Goal: Task Accomplishment & Management: Manage account settings

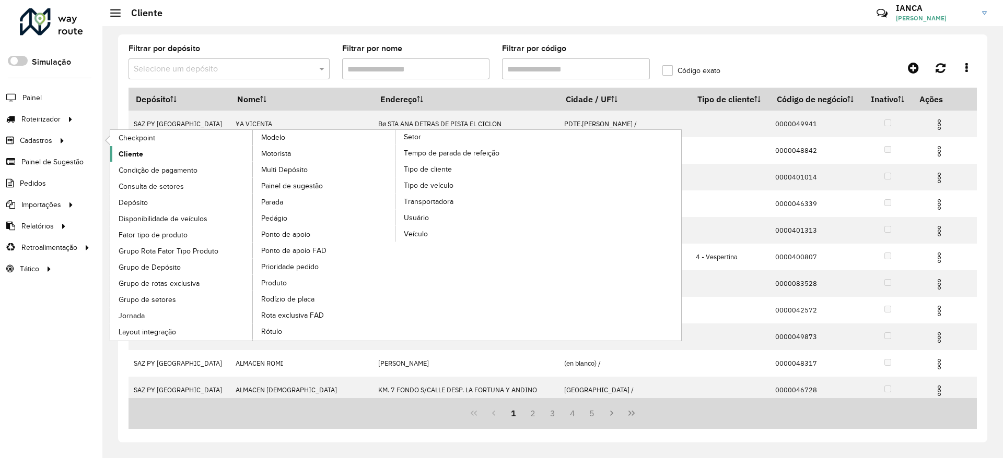
click at [146, 149] on link "Cliente" at bounding box center [181, 154] width 143 height 16
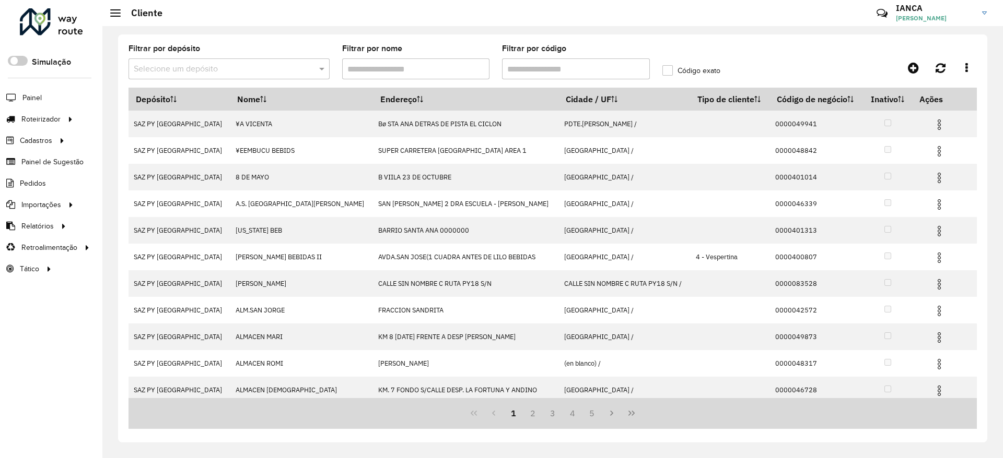
click at [562, 63] on input "Filtrar por código" at bounding box center [576, 68] width 148 height 21
paste input "******"
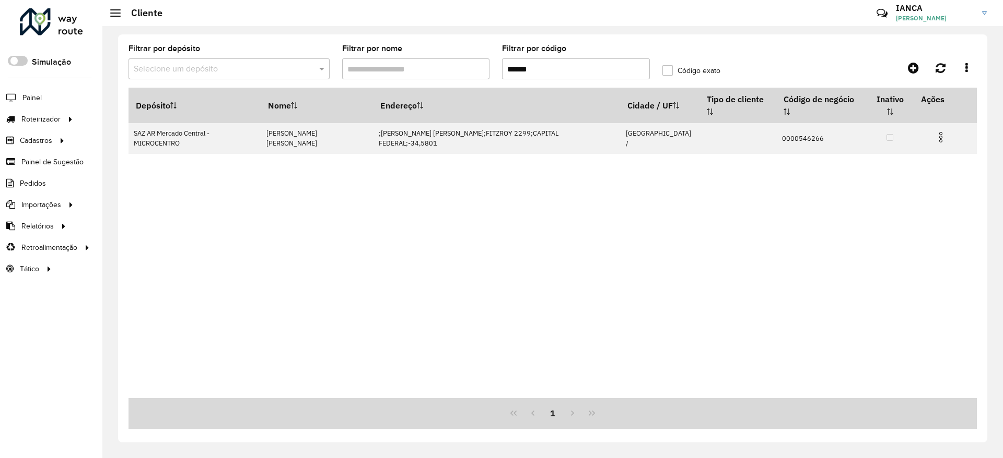
type input "******"
click at [567, 242] on div "Depósito Nome Endereço Cidade / UF Tipo de cliente Código de negócio Inativo Aç…" at bounding box center [552, 243] width 848 height 311
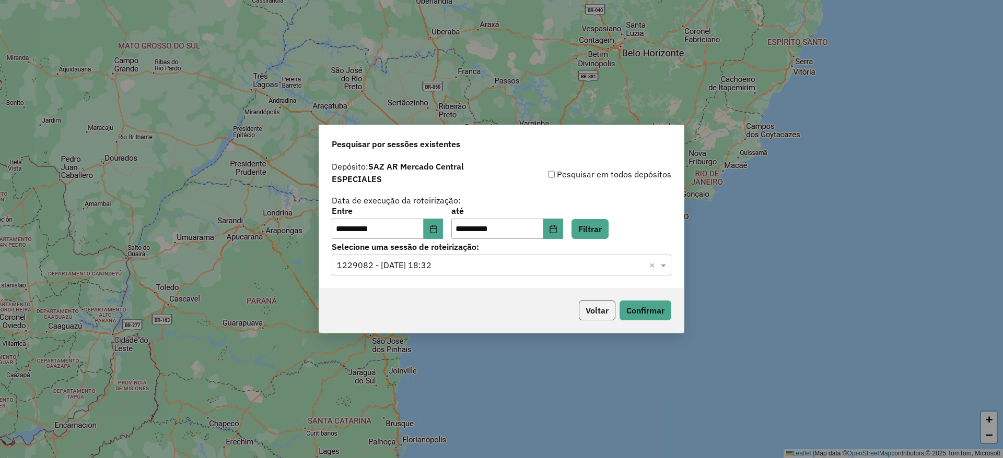
click at [596, 302] on button "Voltar" at bounding box center [597, 311] width 37 height 20
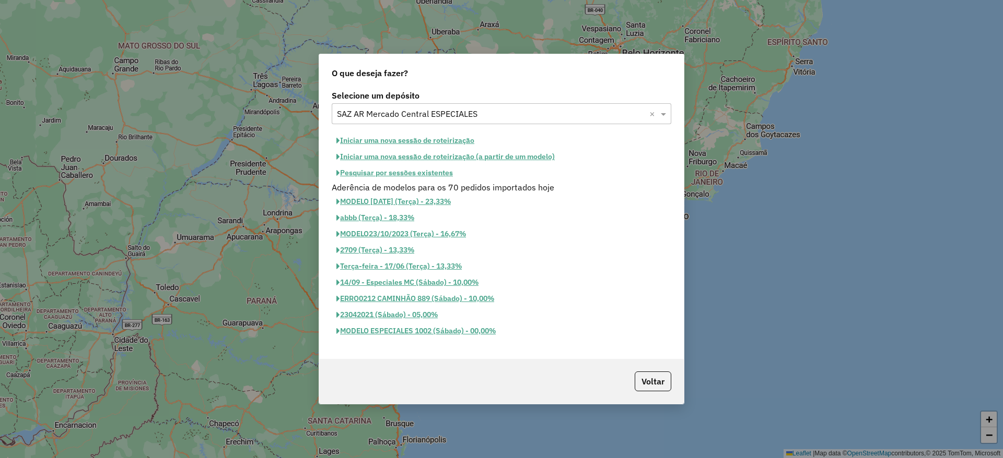
click at [419, 120] on div "Selecione um depósito × SAZ AR Mercado Central ESPECIALES ×" at bounding box center [501, 113] width 339 height 21
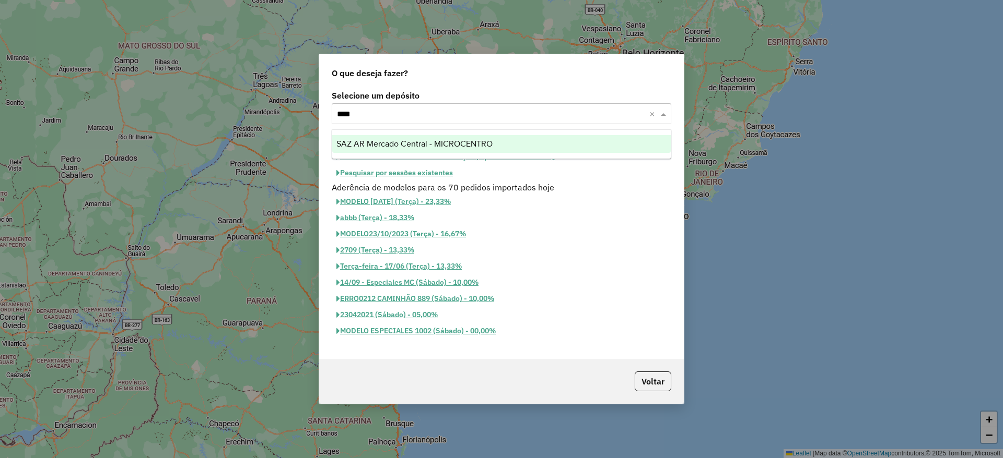
type input "*****"
click at [451, 136] on div "SAZ AR Mercado Central - MICROCENTRO" at bounding box center [501, 144] width 338 height 18
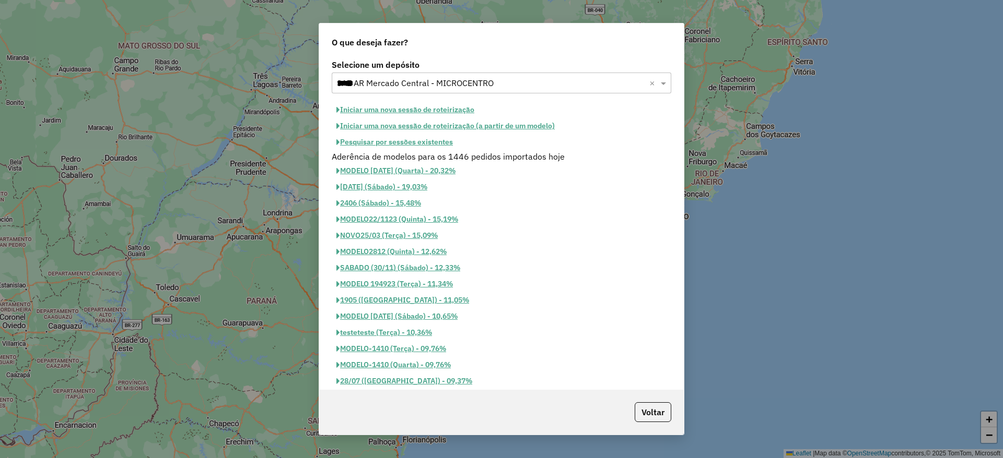
click at [427, 141] on button "Pesquisar por sessões existentes" at bounding box center [395, 142] width 126 height 16
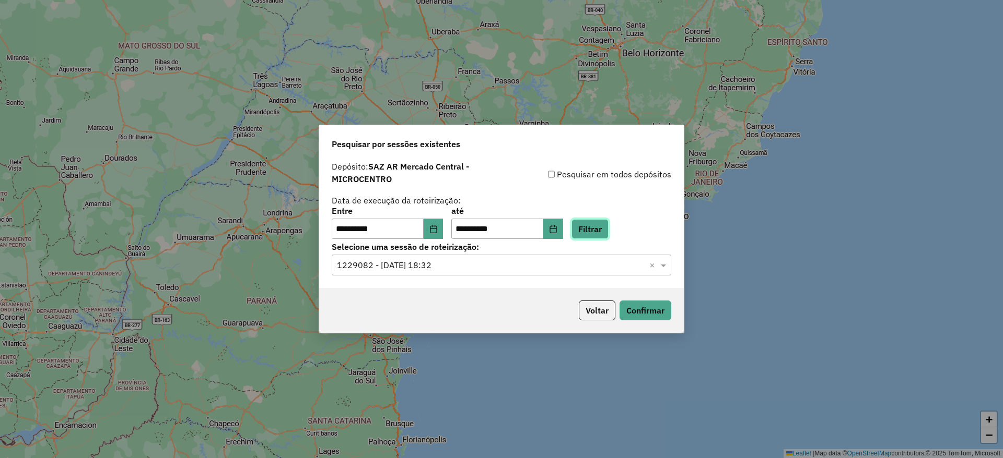
click at [596, 232] on button "Filtrar" at bounding box center [589, 229] width 37 height 20
click at [431, 266] on input "text" at bounding box center [491, 266] width 308 height 13
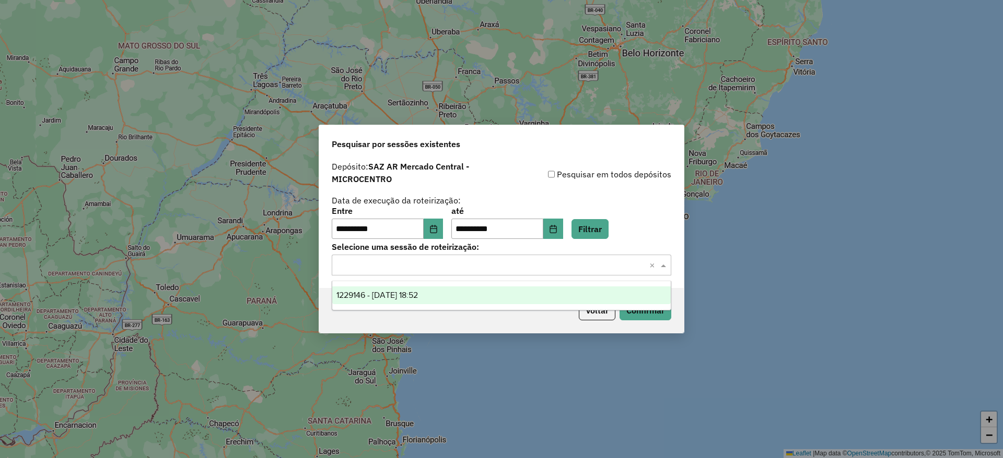
click at [452, 298] on div "1229146 - 13/08/2025 18:52" at bounding box center [501, 296] width 338 height 18
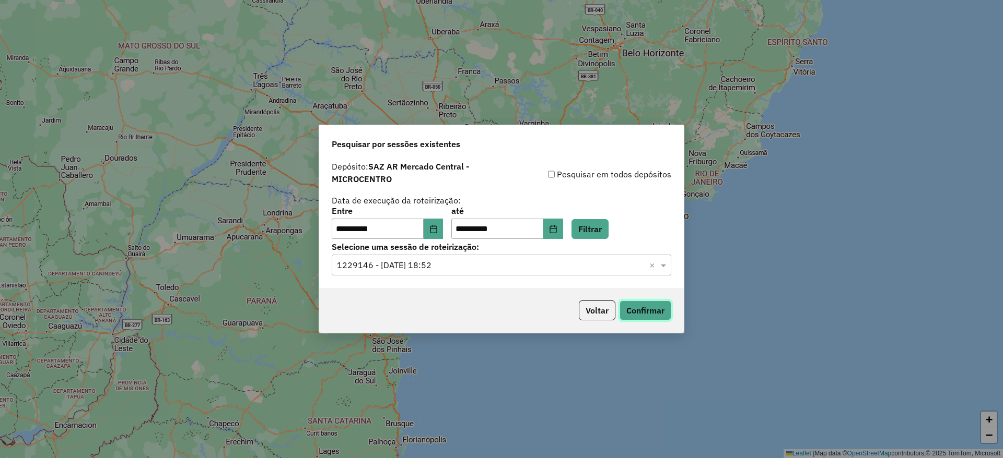
click at [625, 311] on button "Confirmar" at bounding box center [645, 311] width 52 height 20
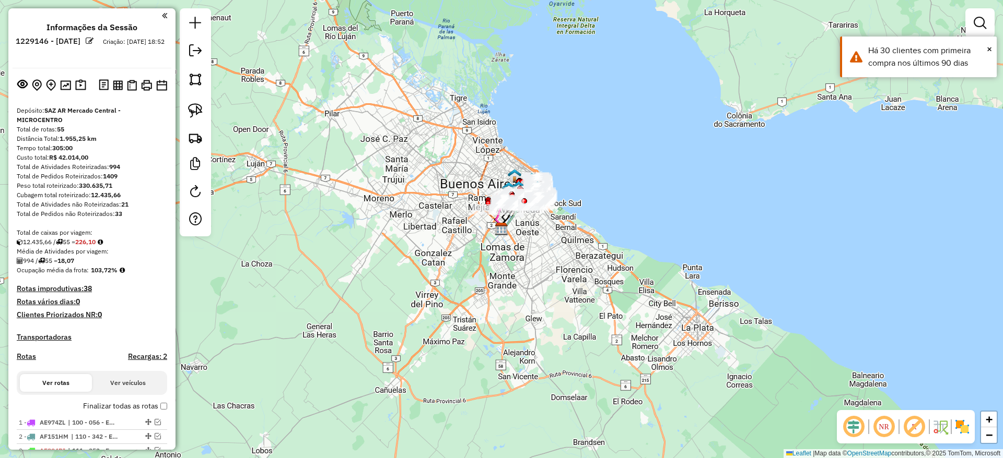
click at [522, 261] on div "Janela de atendimento Grade de atendimento Capacidade Transportadoras Veículos …" at bounding box center [501, 229] width 1003 height 458
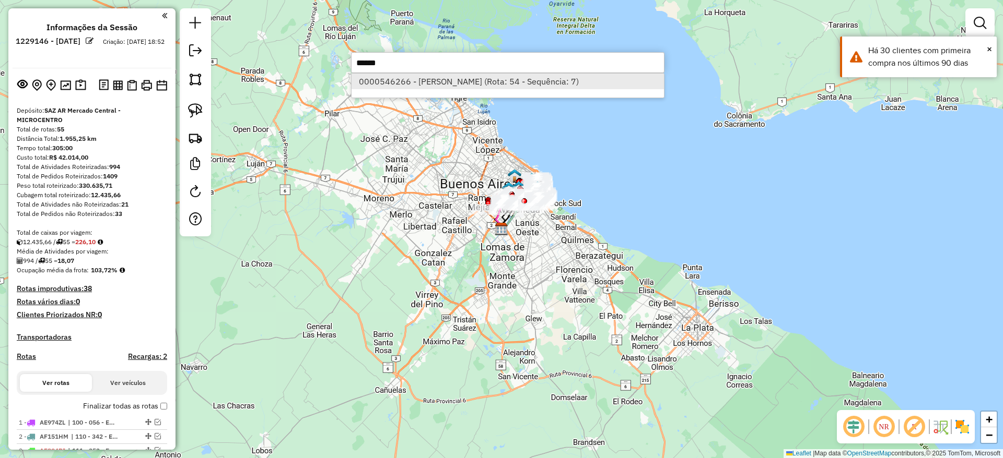
type input "******"
click at [530, 83] on li "0000546266 - GUZMAN CRIBILLERO RAYMUNDO MARX (Rota: 54 - Sequência: 7)" at bounding box center [507, 82] width 312 height 16
select select "**********"
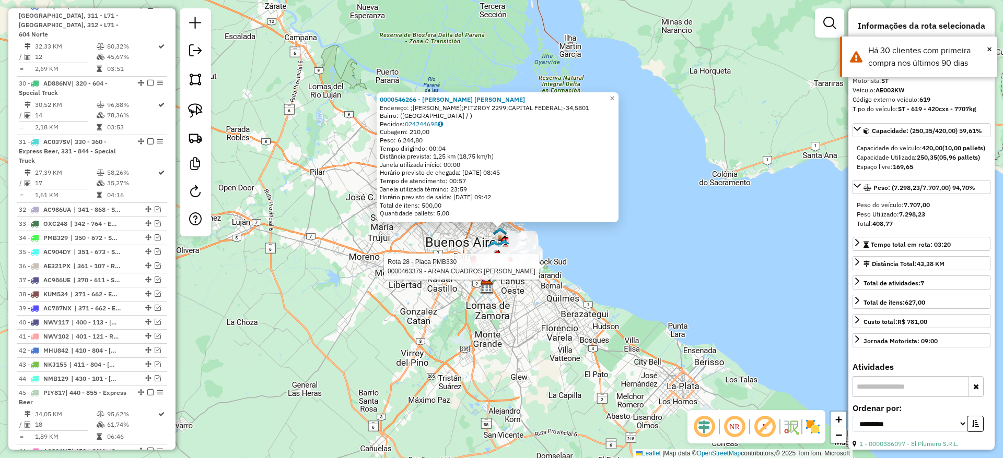
scroll to position [1718, 0]
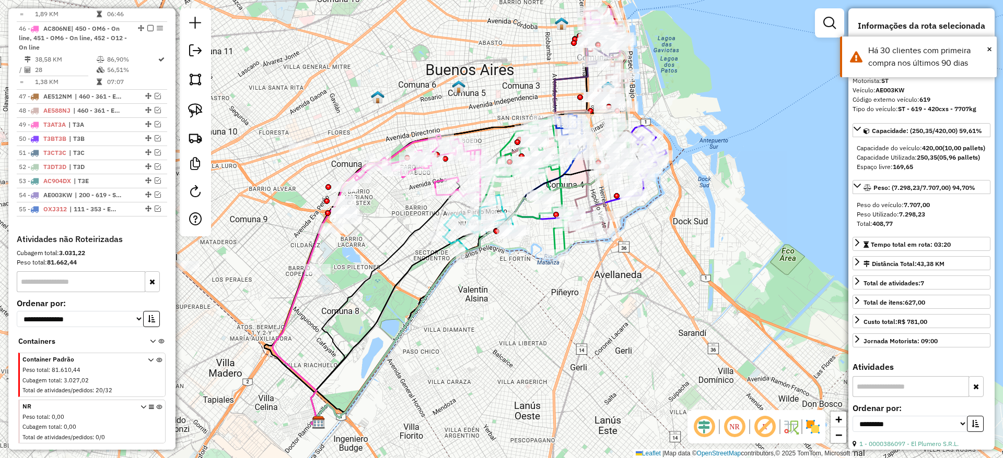
drag, startPoint x: 456, startPoint y: 54, endPoint x: 525, endPoint y: 263, distance: 219.9
click at [526, 265] on div "0000546266 - GUZMAN CRIBILLERO RAYMUNDO MARX Endereço: ;Guzman Cribillero Raymu…" at bounding box center [501, 229] width 1003 height 458
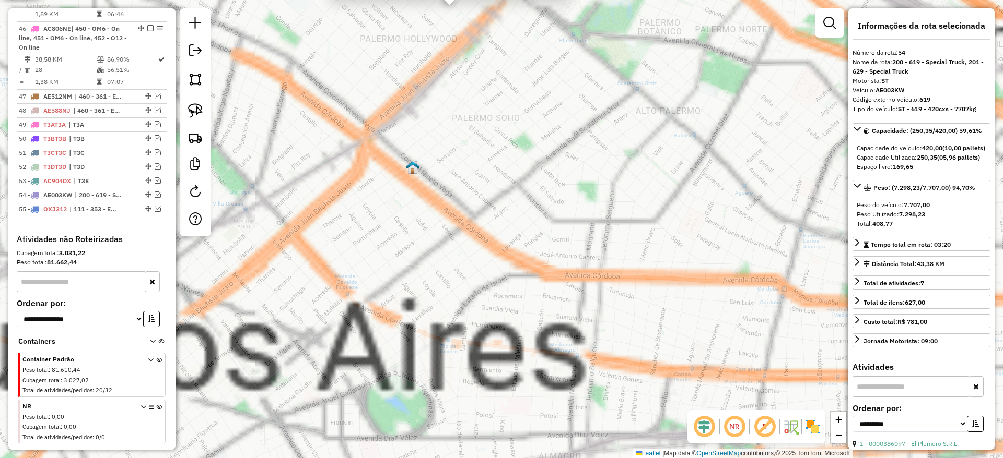
click at [541, 355] on div "0000546266 - GUZMAN CRIBILLERO RAYMUNDO MARX Endereço: ;Guzman Cribillero Raymu…" at bounding box center [501, 229] width 1003 height 458
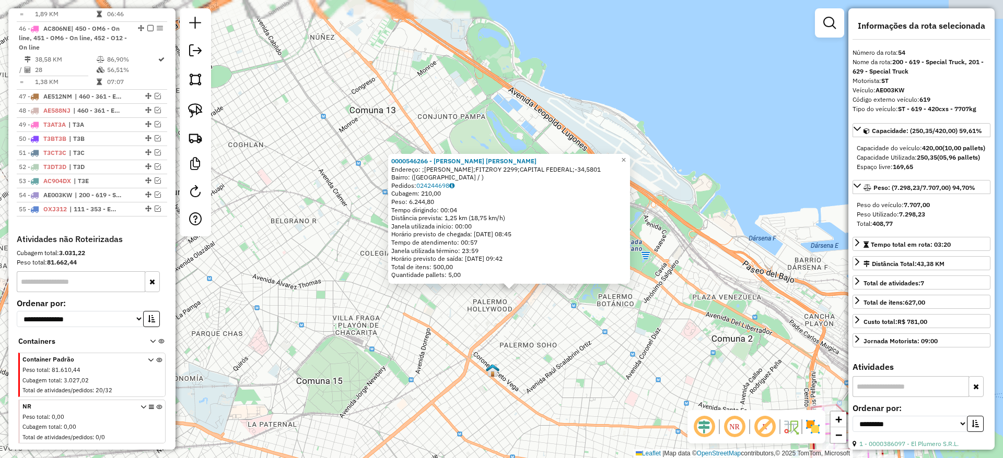
drag, startPoint x: 520, startPoint y: 308, endPoint x: 525, endPoint y: 344, distance: 35.8
click at [525, 344] on div "0000546266 - GUZMAN CRIBILLERO RAYMUNDO MARX Endereço: ;Guzman Cribillero Raymu…" at bounding box center [501, 229] width 1003 height 458
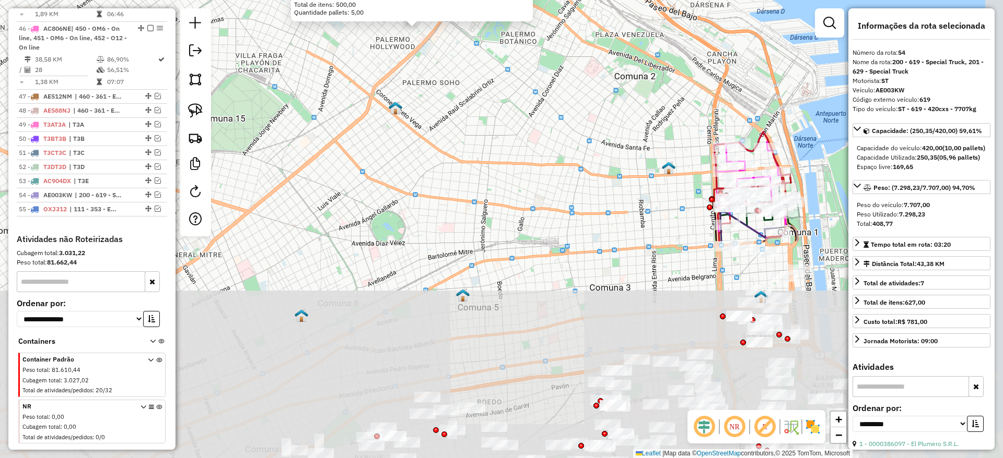
drag, startPoint x: 675, startPoint y: 309, endPoint x: 613, endPoint y: 118, distance: 201.0
click at [607, 122] on div "0000546266 - GUZMAN CRIBILLERO RAYMUNDO MARX Endereço: ;Guzman Cribillero Raymu…" at bounding box center [501, 229] width 1003 height 458
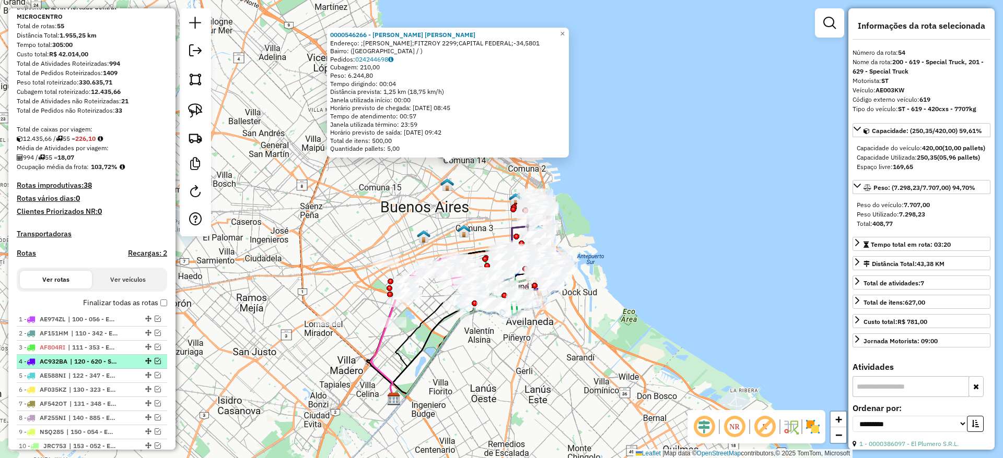
scroll to position [0, 0]
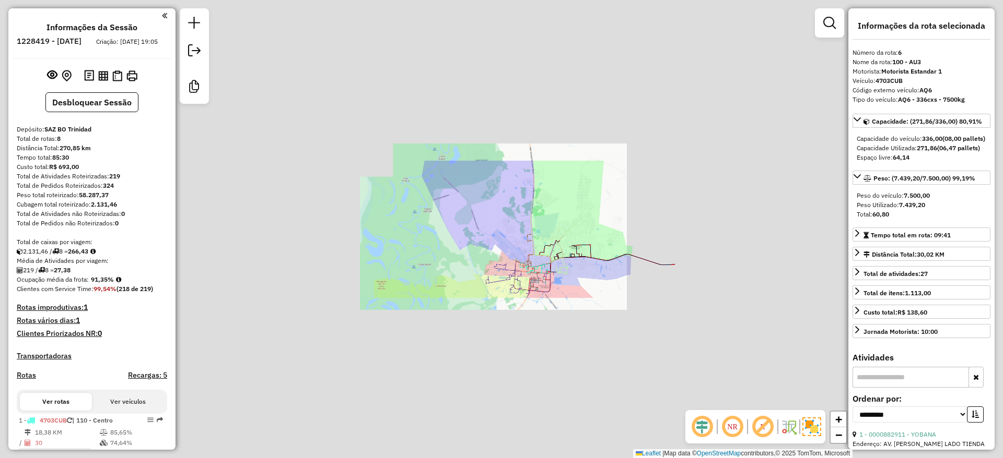
select select "**********"
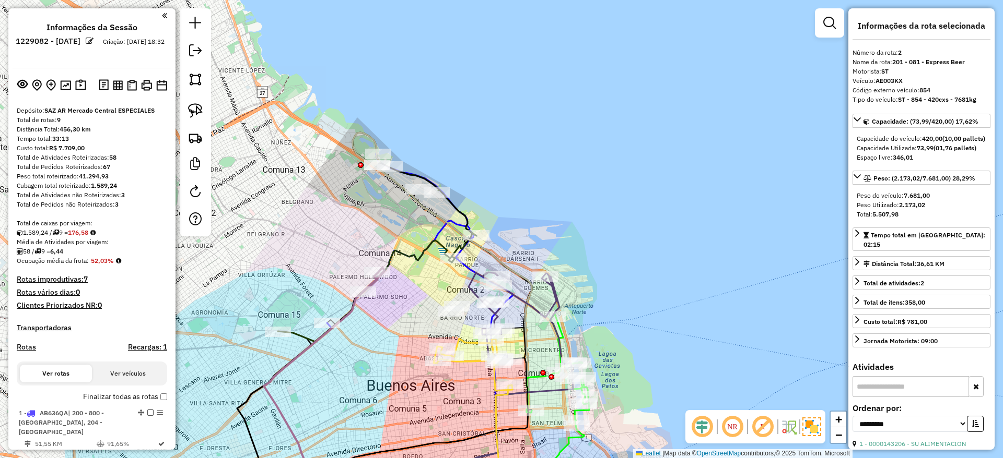
select select "**********"
drag, startPoint x: 583, startPoint y: 102, endPoint x: 600, endPoint y: 87, distance: 22.2
click at [599, 87] on div "Rota 7 - Placa PEZ036 0000167561 - ARRIBOS SA Janela de atendimento Grade de at…" at bounding box center [501, 229] width 1003 height 458
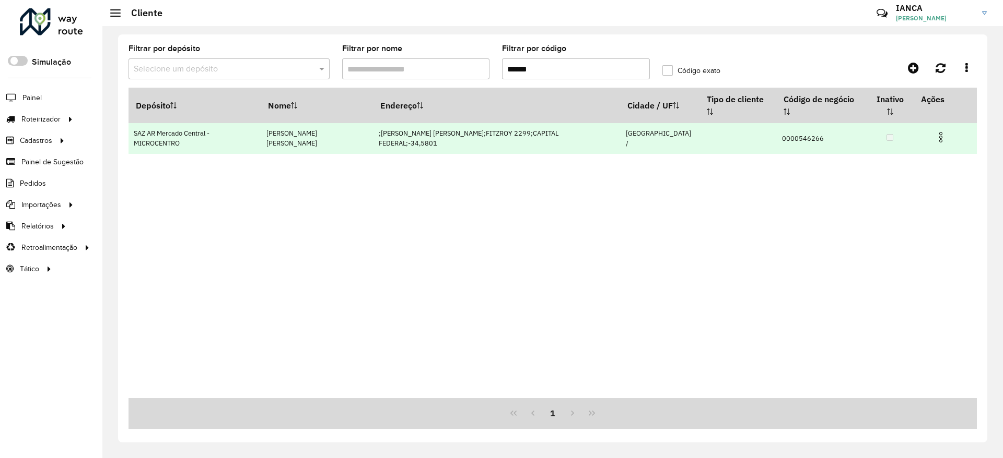
click at [939, 136] on img at bounding box center [940, 137] width 13 height 13
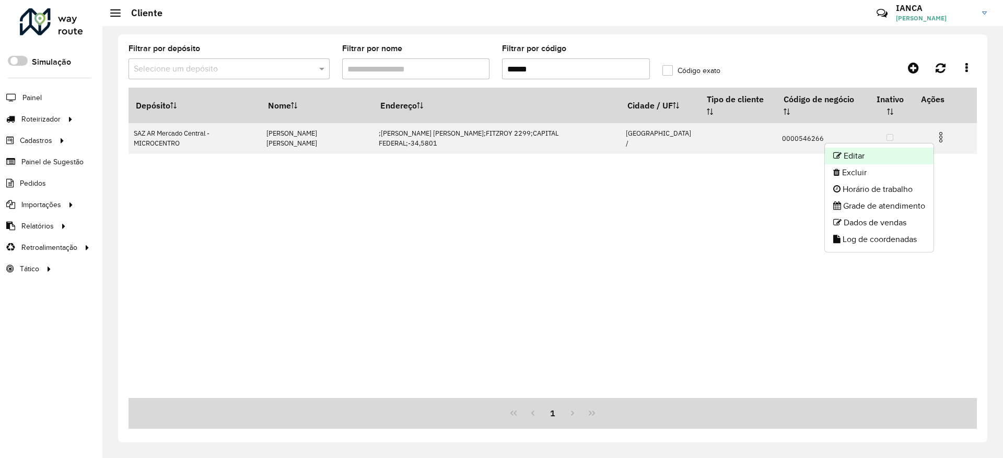
click at [904, 150] on li "Editar" at bounding box center [878, 156] width 109 height 17
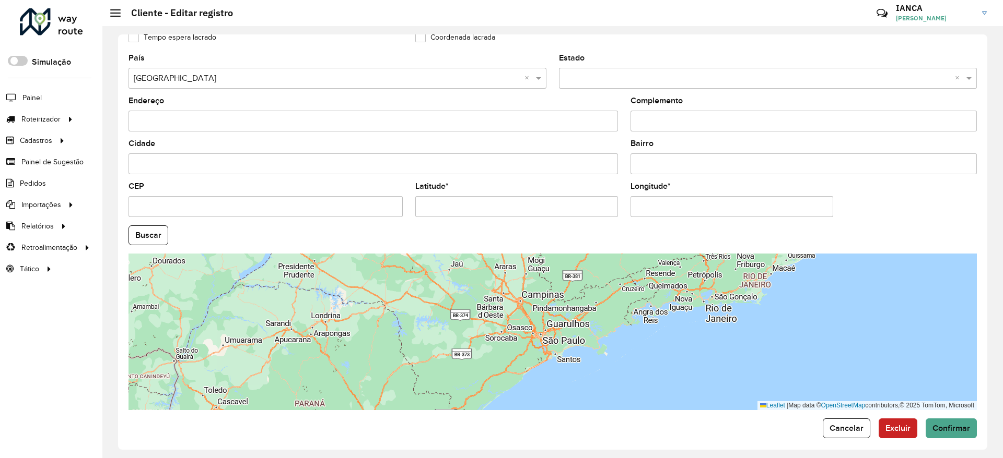
scroll to position [319, 0]
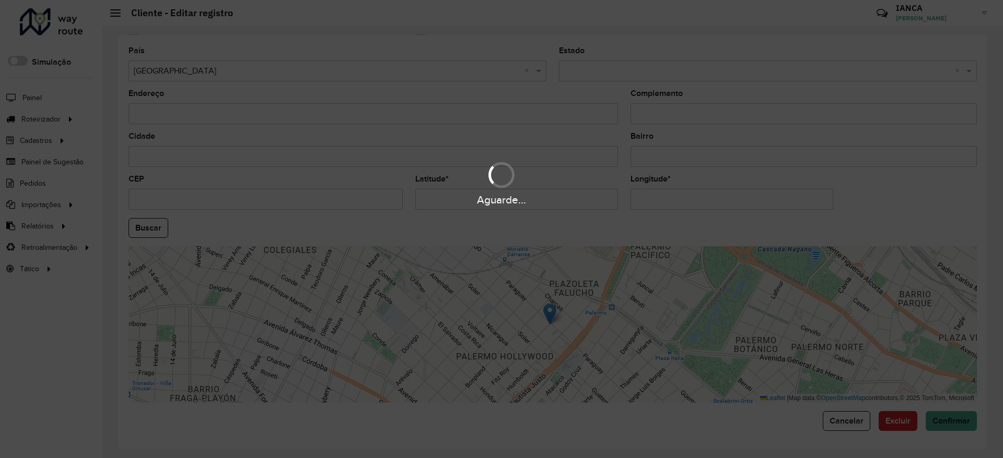
click at [139, 225] on div "Aguarde..." at bounding box center [501, 229] width 1003 height 458
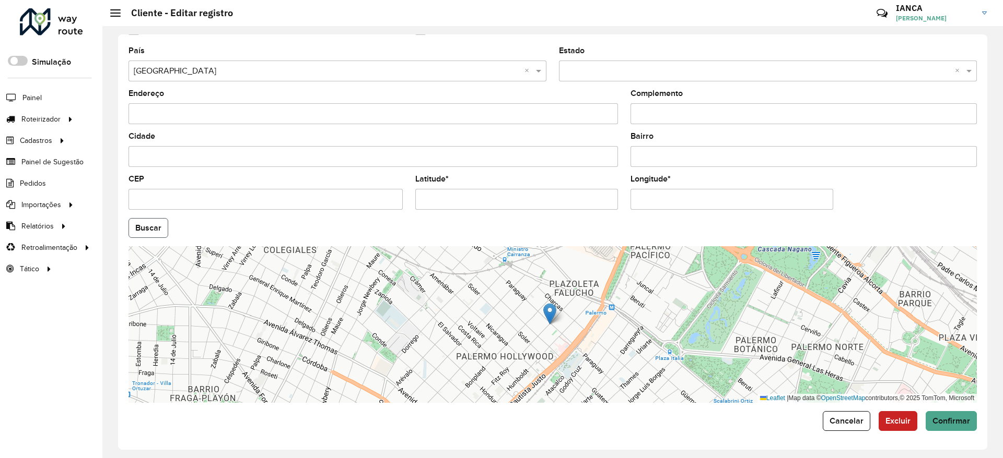
click at [139, 225] on button "Buscar" at bounding box center [148, 228] width 40 height 20
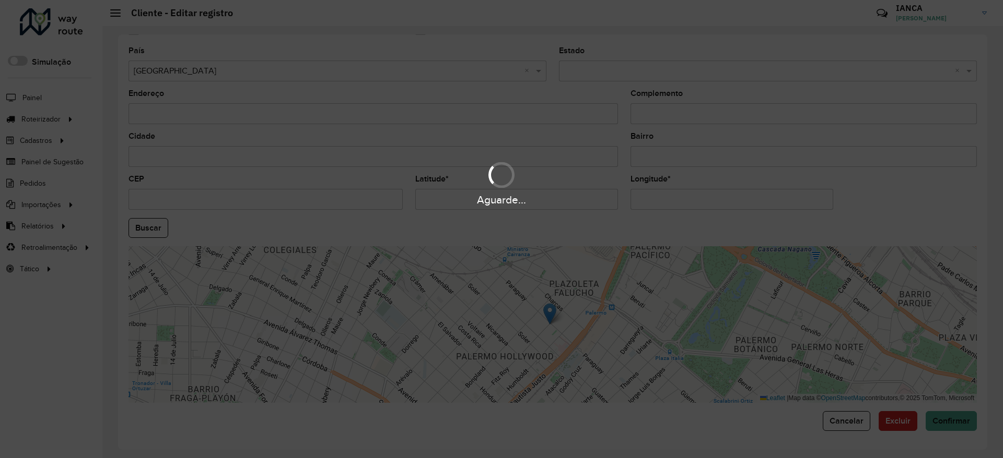
click at [140, 226] on div "Aguarde..." at bounding box center [501, 229] width 1003 height 458
click at [148, 226] on div "Aguarde..." at bounding box center [501, 229] width 1003 height 458
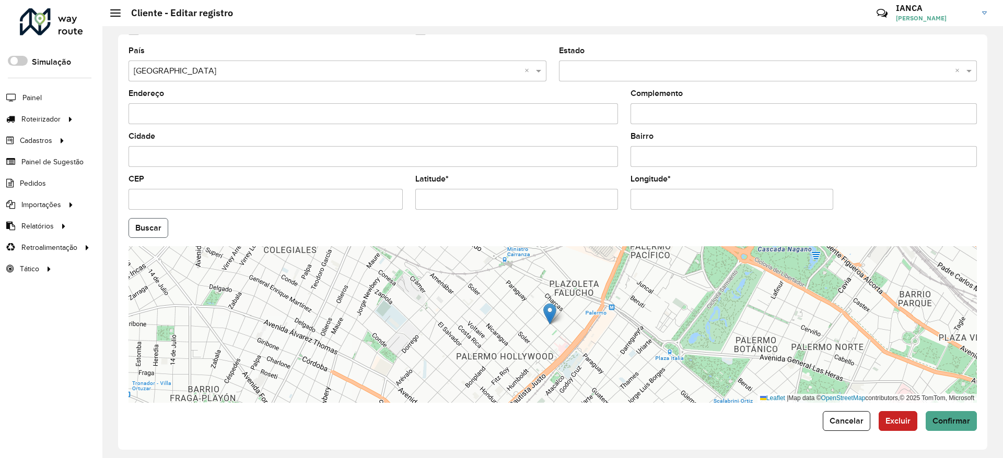
click at [167, 223] on button "Buscar" at bounding box center [148, 228] width 40 height 20
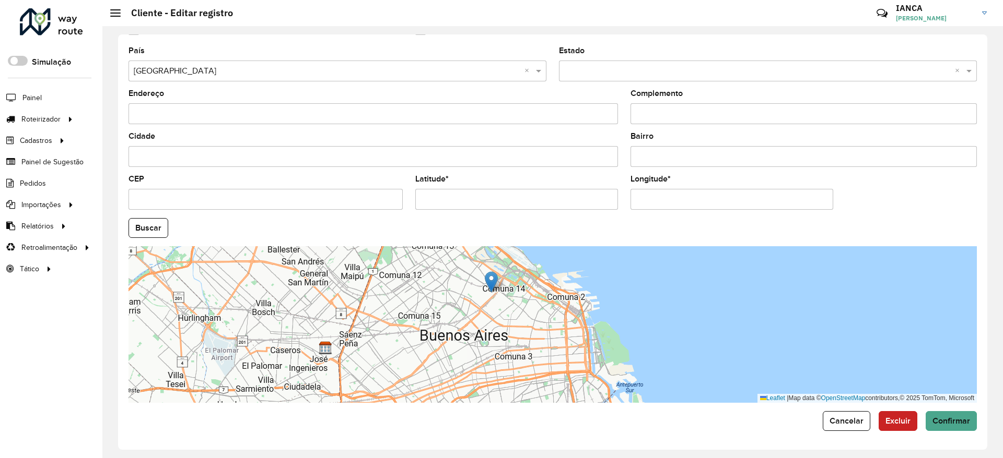
drag, startPoint x: 459, startPoint y: 292, endPoint x: 483, endPoint y: 332, distance: 46.1
click at [483, 332] on div "Leaflet | Map data © OpenStreetMap contributors,© 2025 TomTom, Microsoft" at bounding box center [552, 324] width 848 height 157
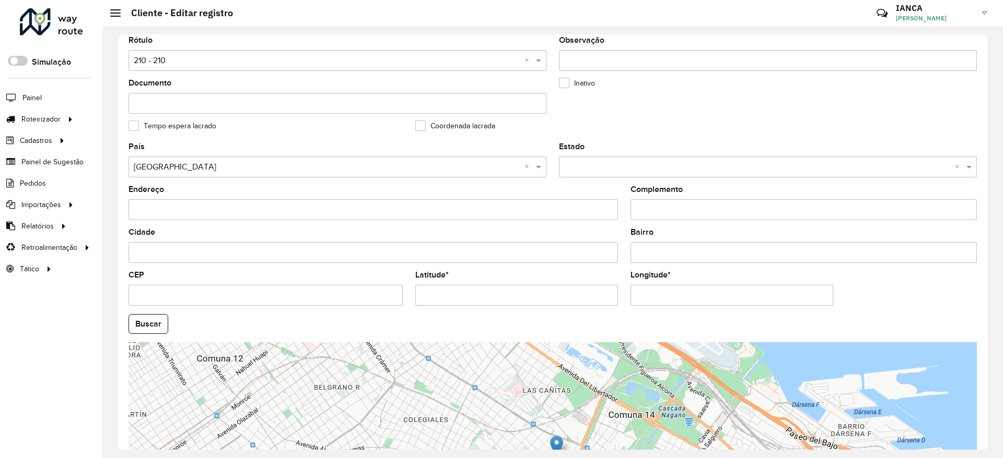
scroll to position [235, 0]
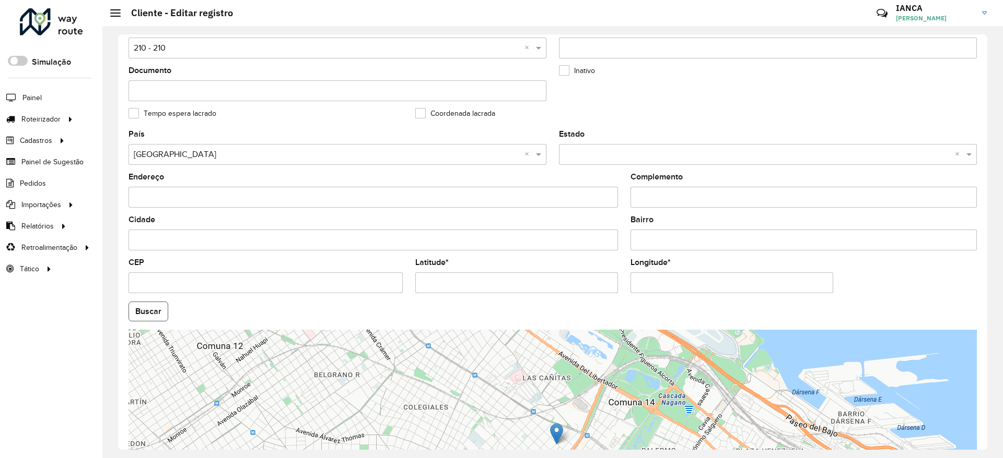
click at [156, 304] on button "Buscar" at bounding box center [148, 312] width 40 height 20
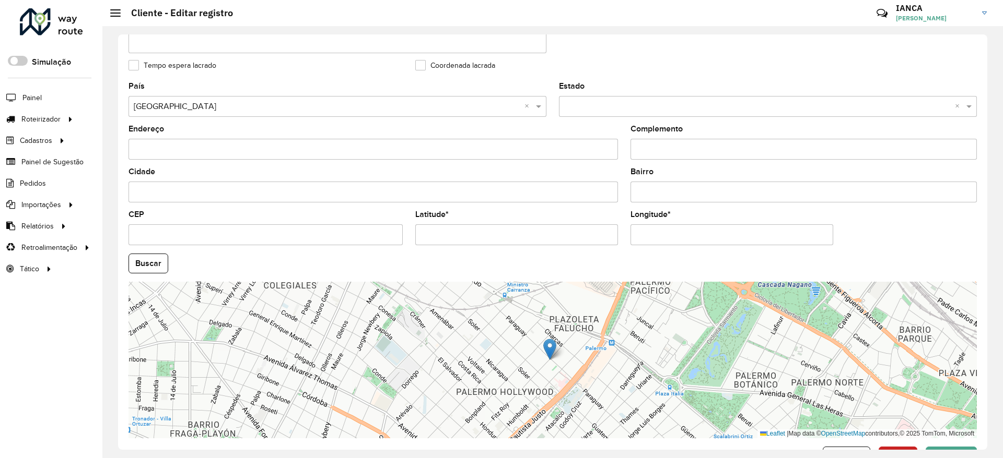
scroll to position [319, 0]
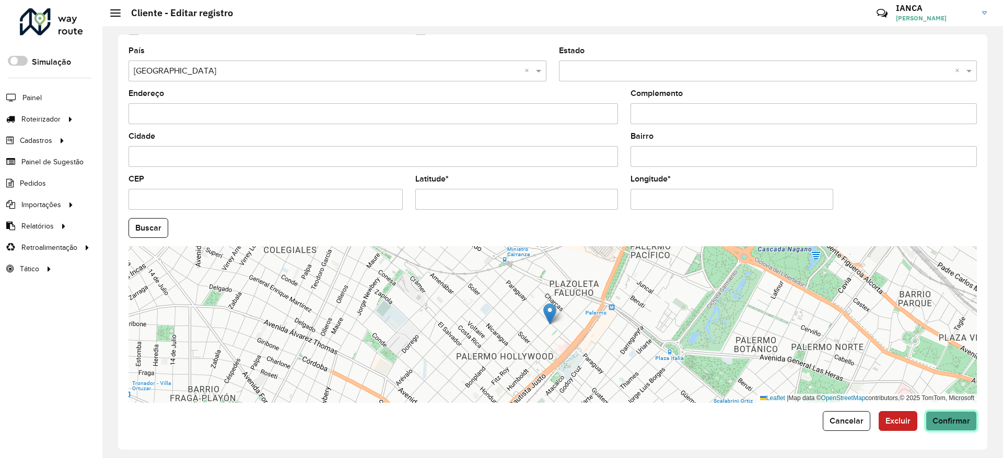
click at [956, 423] on span "Confirmar" at bounding box center [951, 421] width 38 height 9
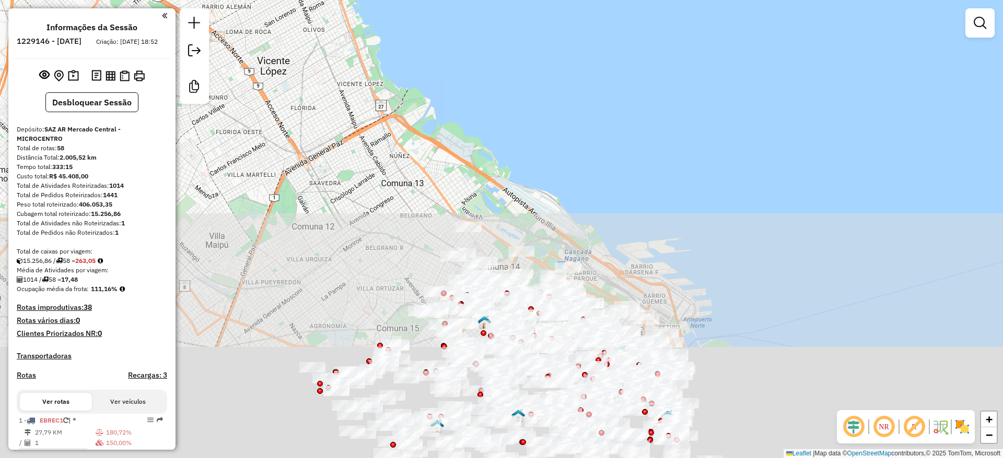
drag, startPoint x: 650, startPoint y: 411, endPoint x: 654, endPoint y: 57, distance: 354.1
click at [650, 80] on div "Janela de atendimento Grade de atendimento Capacidade Transportadoras Veículos …" at bounding box center [501, 229] width 1003 height 458
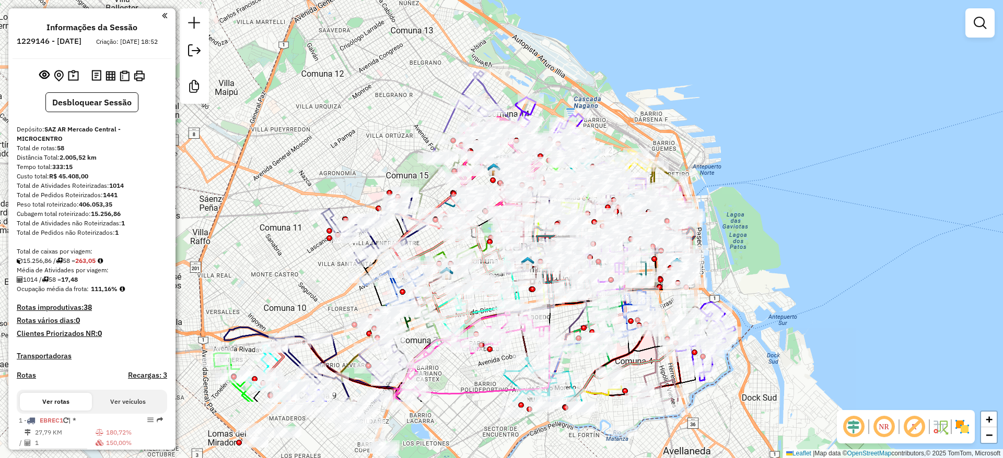
drag, startPoint x: 731, startPoint y: 147, endPoint x: 743, endPoint y: 83, distance: 65.9
click at [668, 74] on div "Janela de atendimento Grade de atendimento Capacidade Transportadoras Veículos …" at bounding box center [501, 229] width 1003 height 458
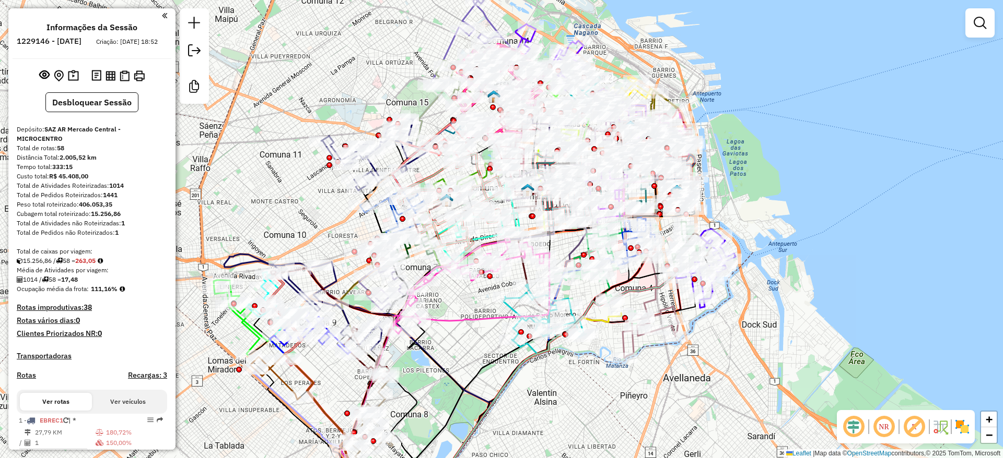
click at [668, 305] on img at bounding box center [961, 427] width 17 height 17
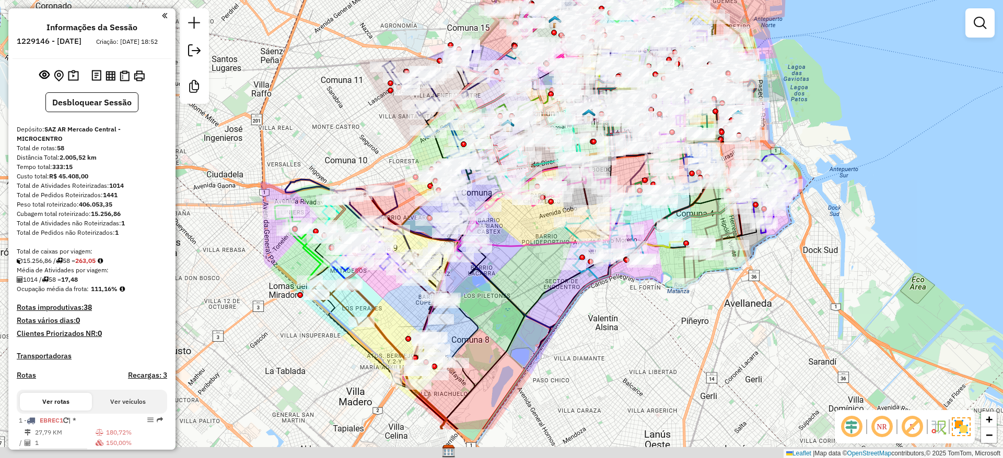
drag, startPoint x: 622, startPoint y: 425, endPoint x: 686, endPoint y: 344, distance: 103.0
click at [668, 305] on div "Janela de atendimento Grade de atendimento Capacidade Transportadoras Veículos …" at bounding box center [501, 229] width 1003 height 458
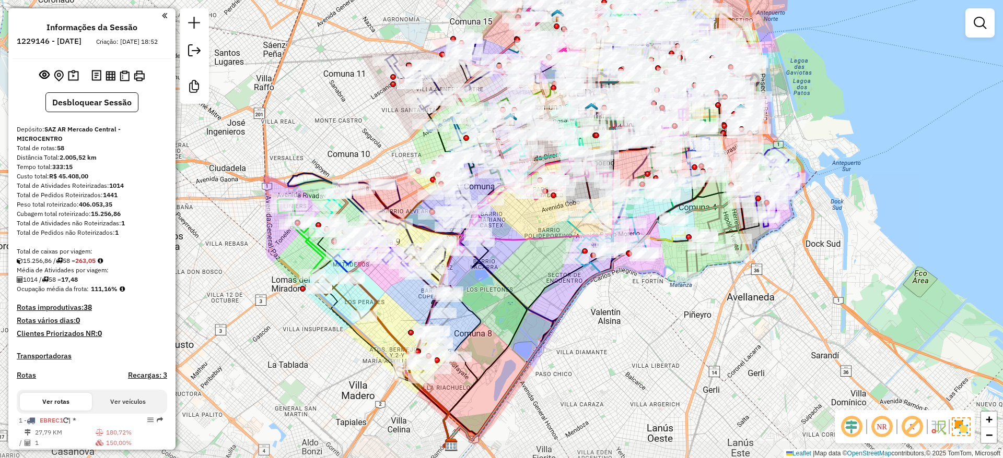
drag, startPoint x: 637, startPoint y: 340, endPoint x: 655, endPoint y: 361, distance: 27.8
click at [655, 305] on div "Janela de atendimento Grade de atendimento Capacidade Transportadoras Veículos …" at bounding box center [501, 229] width 1003 height 458
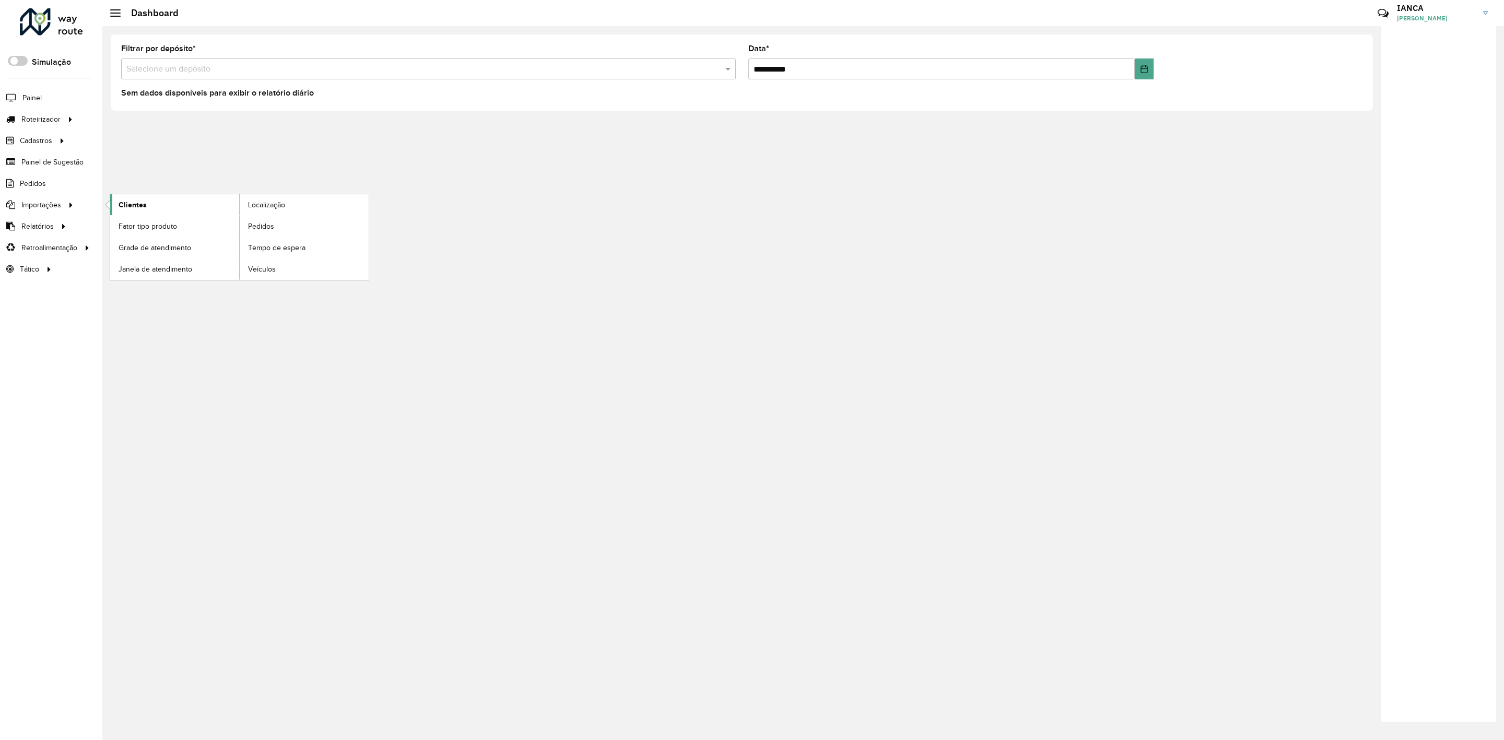
click at [196, 202] on link "Clientes" at bounding box center [174, 204] width 129 height 21
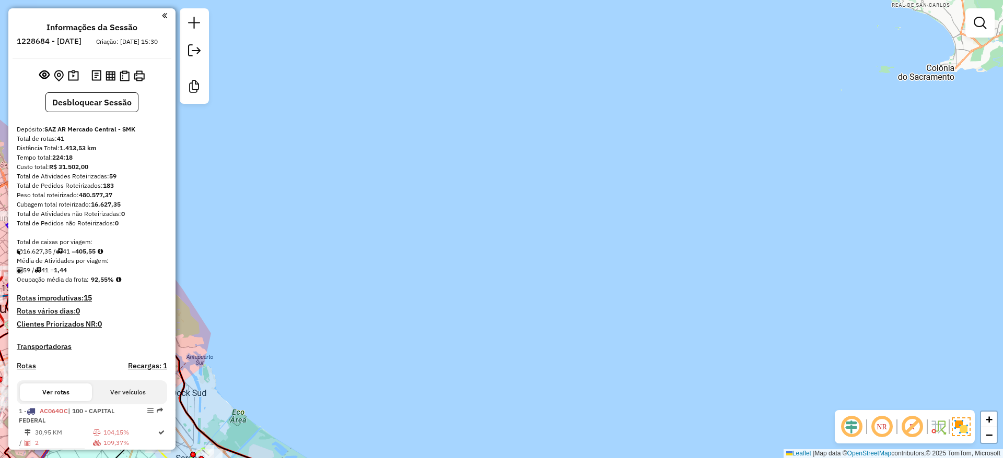
scroll to position [2104, 0]
